Goal: Task Accomplishment & Management: Manage account settings

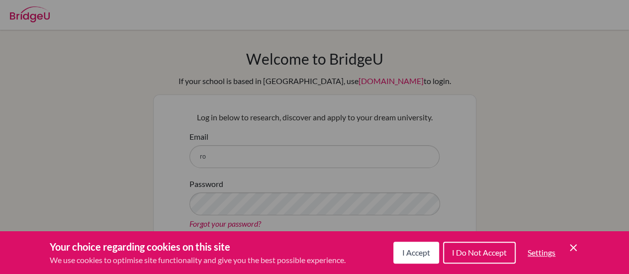
click at [404, 249] on span "I Accept" at bounding box center [416, 252] width 28 height 9
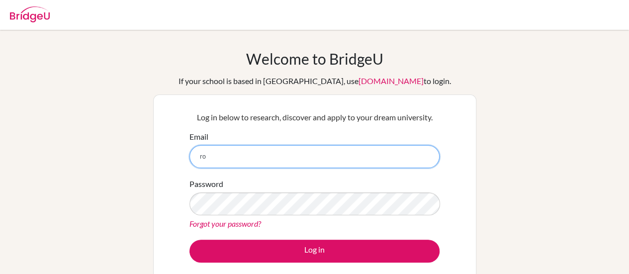
click at [222, 149] on input "ro" at bounding box center [314, 156] width 250 height 23
type input "[EMAIL_ADDRESS][DOMAIN_NAME]"
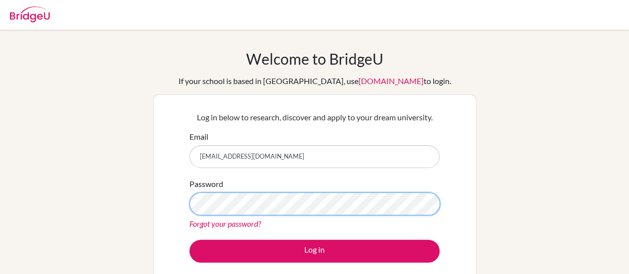
click at [189, 240] on button "Log in" at bounding box center [314, 251] width 250 height 23
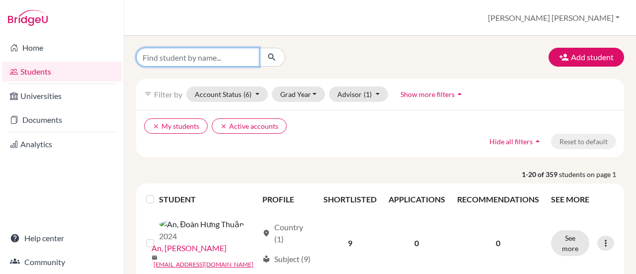
click at [149, 59] on input "Find student by name..." at bounding box center [197, 57] width 123 height 19
type input "victoria"
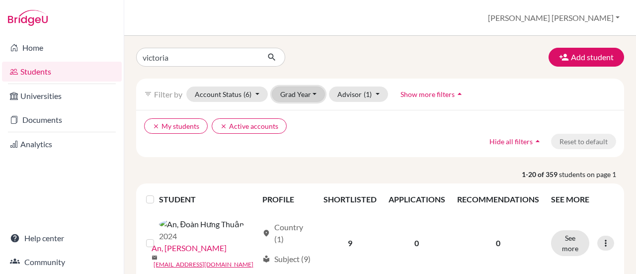
click at [312, 91] on button "Grad Year" at bounding box center [299, 94] width 54 height 15
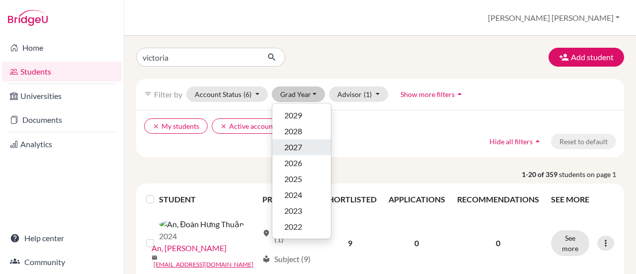
click at [301, 145] on span "2027" at bounding box center [293, 147] width 18 height 12
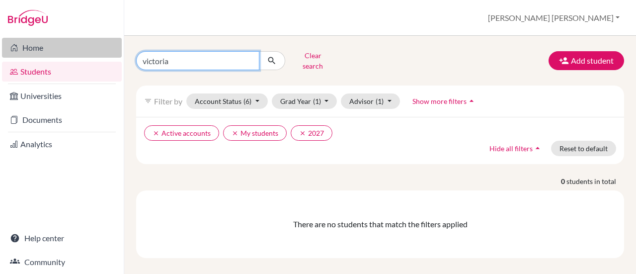
drag, startPoint x: 176, startPoint y: 56, endPoint x: 105, endPoint y: 56, distance: 70.6
click at [105, 56] on div "Home Students Universities Documents Analytics Help center Community Students o…" at bounding box center [318, 137] width 636 height 274
type input "hoan to thi thai"
click button "submit" at bounding box center [272, 60] width 26 height 19
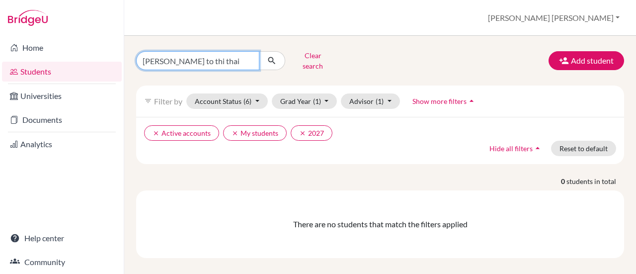
click at [181, 57] on input "hoan to thi thai" at bounding box center [197, 60] width 123 height 19
type input "hoan to thi khai"
click button "submit" at bounding box center [272, 60] width 26 height 19
drag, startPoint x: 181, startPoint y: 57, endPoint x: 197, endPoint y: 58, distance: 15.4
click at [197, 58] on input "hoan to thi khai" at bounding box center [197, 60] width 123 height 19
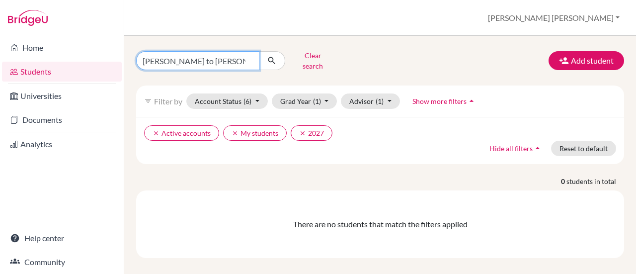
click at [184, 55] on input "hoan to thi khai" at bounding box center [197, 60] width 123 height 19
click at [183, 55] on input "hoan to thi khai" at bounding box center [197, 60] width 123 height 19
drag, startPoint x: 161, startPoint y: 57, endPoint x: 222, endPoint y: 60, distance: 61.2
click at [222, 60] on input "hoan to thi khai" at bounding box center [197, 60] width 123 height 19
type input "hoan"
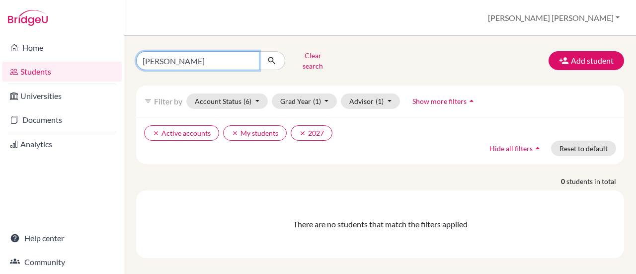
click button "submit" at bounding box center [272, 60] width 26 height 19
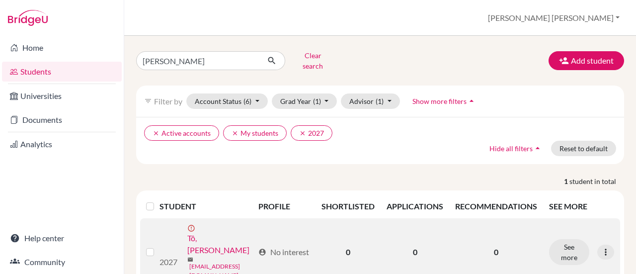
scroll to position [28, 0]
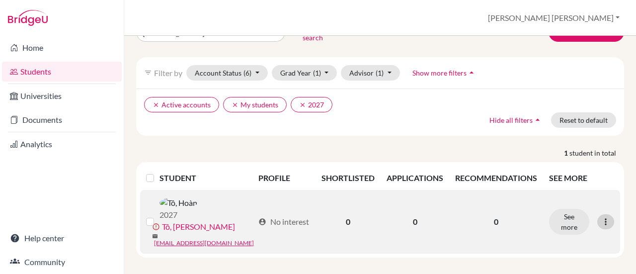
click at [601, 217] on icon at bounding box center [606, 222] width 10 height 10
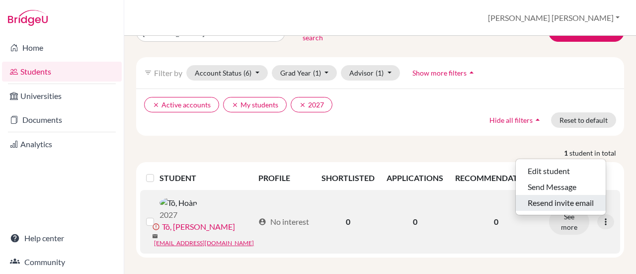
click at [551, 196] on button "Resend invite email" at bounding box center [561, 203] width 90 height 16
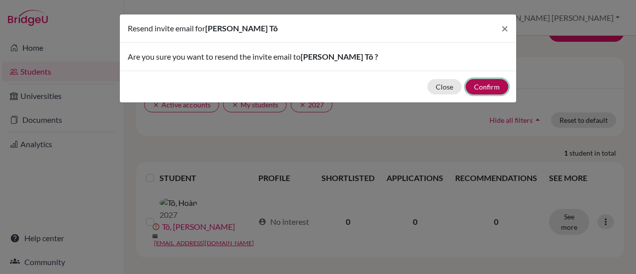
click at [491, 86] on button "Confirm" at bounding box center [487, 86] width 43 height 15
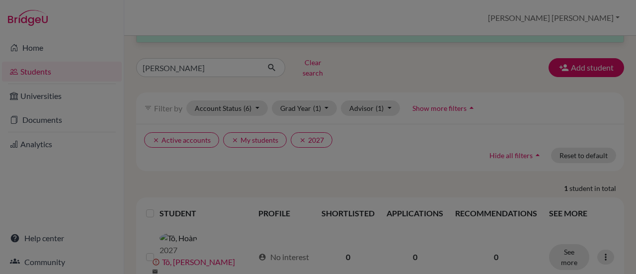
scroll to position [64, 0]
